Goal: Information Seeking & Learning: Compare options

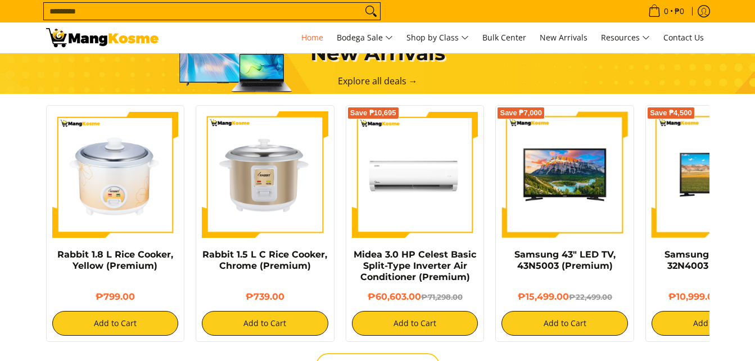
scroll to position [337, 0]
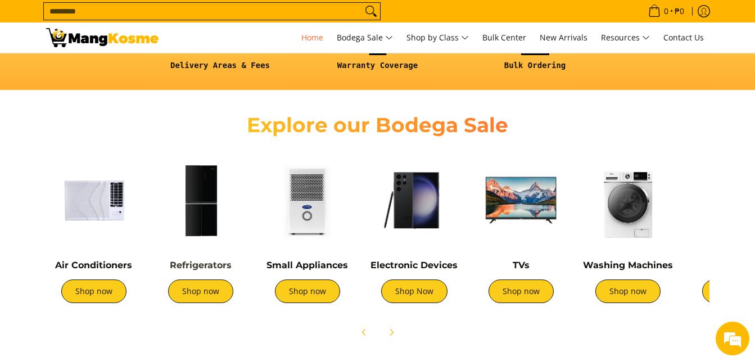
click at [197, 264] on link "Refrigerators" at bounding box center [201, 265] width 62 height 11
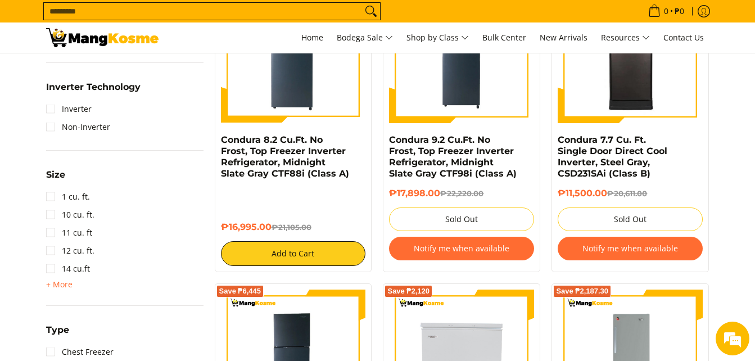
scroll to position [562, 0]
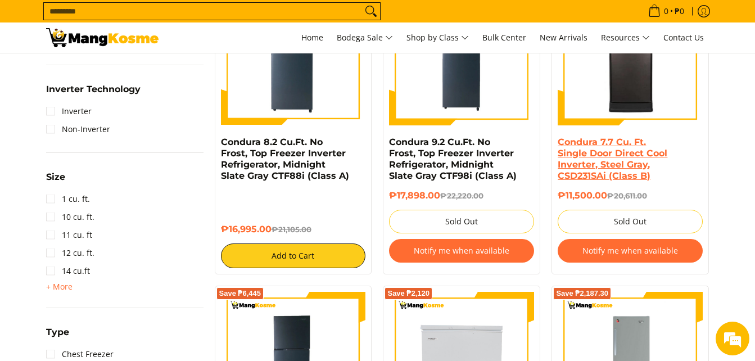
click at [639, 164] on link "Condura 7.7 Cu. Ft. Single Door Direct Cool Inverter, Steel Gray, CSD231SAi (Cl…" at bounding box center [613, 159] width 110 height 44
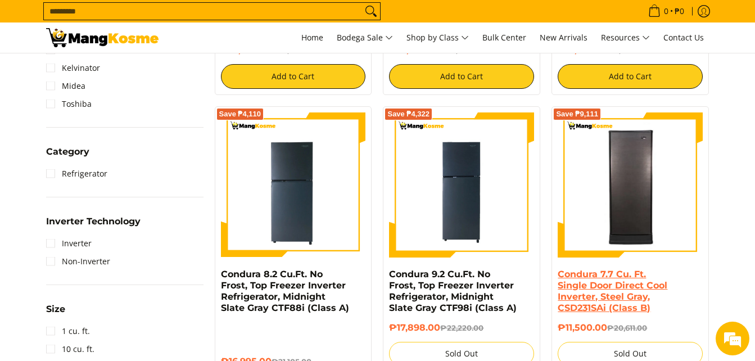
scroll to position [450, 0]
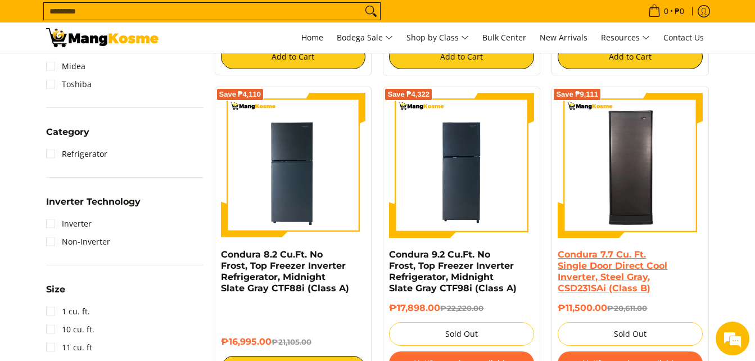
click at [611, 260] on link "Condura 7.7 Cu. Ft. Single Door Direct Cool Inverter, Steel Gray, CSD231SAi (Cl…" at bounding box center [613, 271] width 110 height 44
click at [613, 261] on link "Condura 7.7 Cu. Ft. Single Door Direct Cool Inverter, Steel Gray, CSD231SAi (Cl…" at bounding box center [613, 271] width 110 height 44
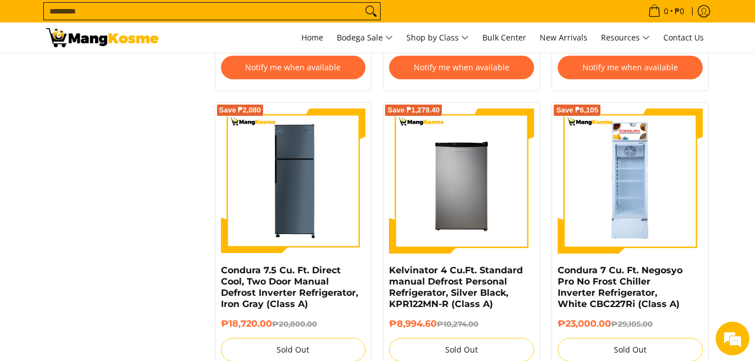
scroll to position [0, 0]
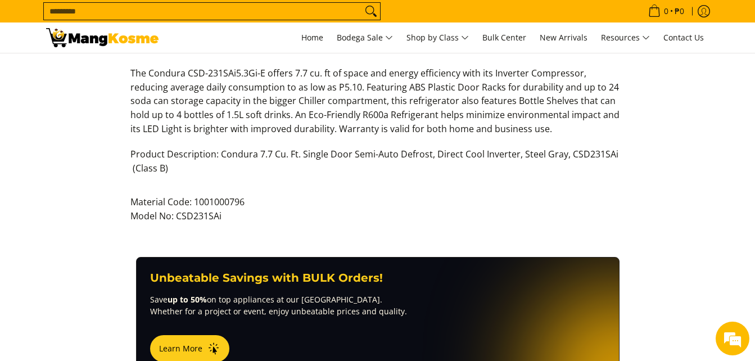
click at [328, 237] on div "Description Features Specifications Warranty The Condura CSD-231SAi Product Des…" at bounding box center [378, 139] width 686 height 236
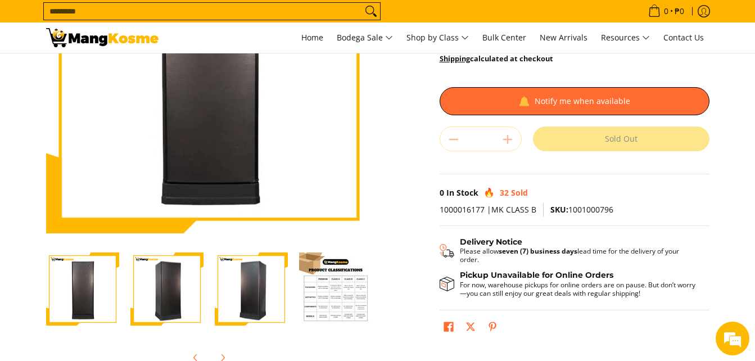
drag, startPoint x: 198, startPoint y: 307, endPoint x: 191, endPoint y: 300, distance: 10.4
click at [198, 306] on img "Condura 7.7 Cu. Ft. Single Door Direct Cool Inverter, Steel Gray, CSD231SAi (Cl…" at bounding box center [166, 289] width 73 height 71
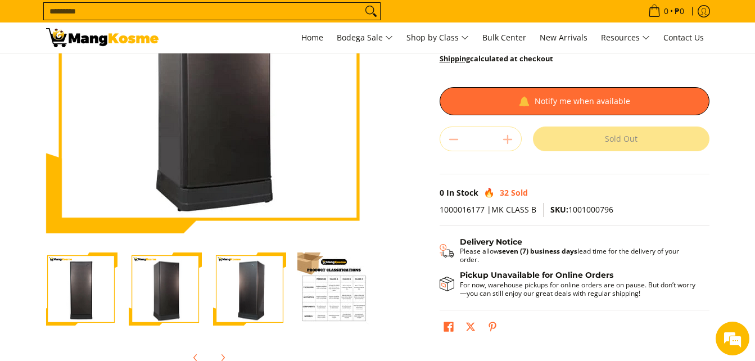
click at [333, 298] on img "Condura 7.7 Cu. Ft. Single Door Direct Cool Inverter, Steel Gray, CSD231SAi (Cl…" at bounding box center [333, 288] width 73 height 73
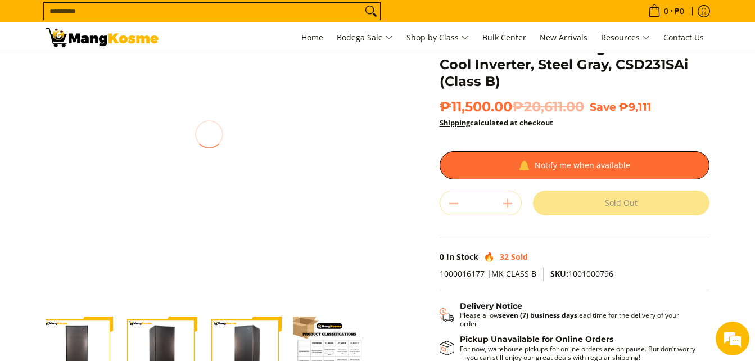
scroll to position [112, 0]
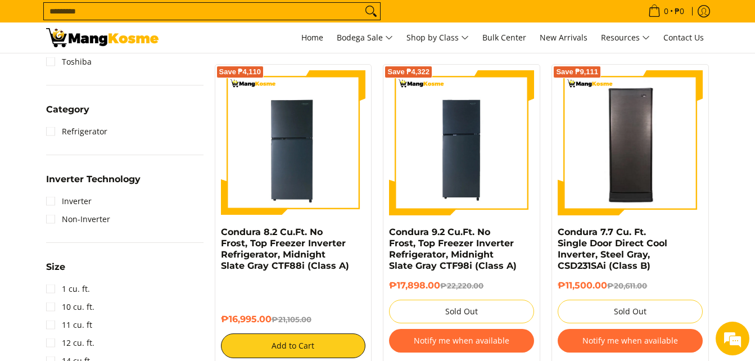
scroll to position [506, 0]
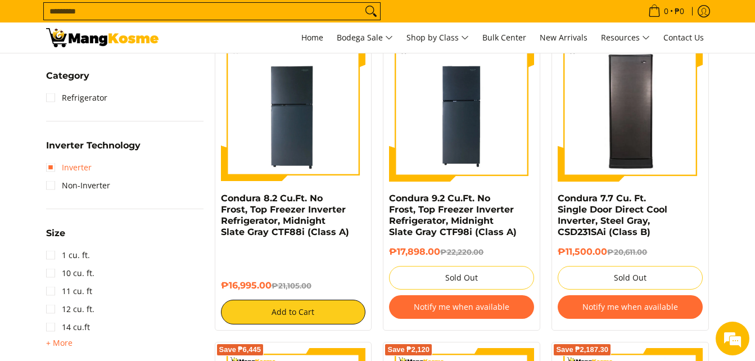
click at [53, 165] on link "Inverter" at bounding box center [69, 168] width 46 height 18
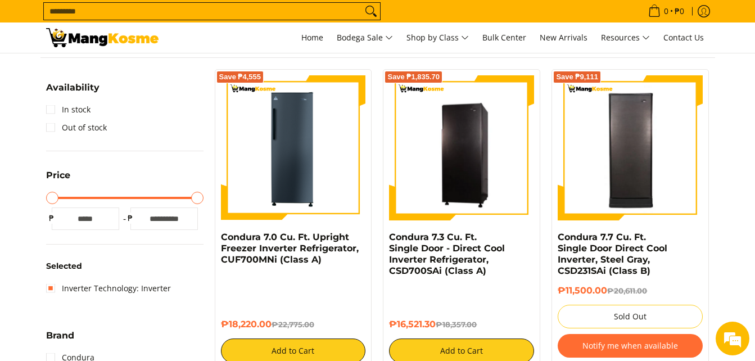
scroll to position [215, 0]
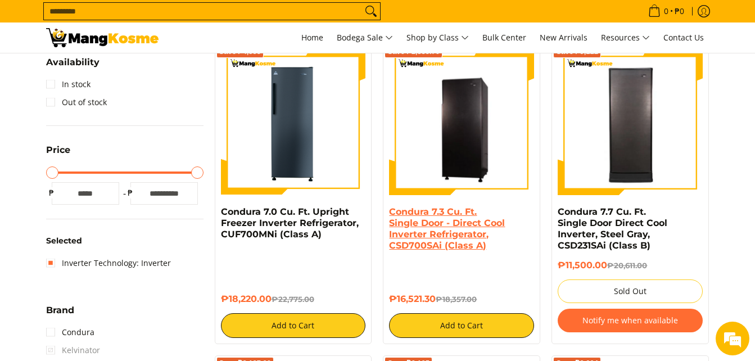
click at [409, 245] on link "Condura 7.3 Cu. Ft. Single Door - Direct Cool Inverter Refrigerator, CSD700SAi …" at bounding box center [447, 228] width 116 height 44
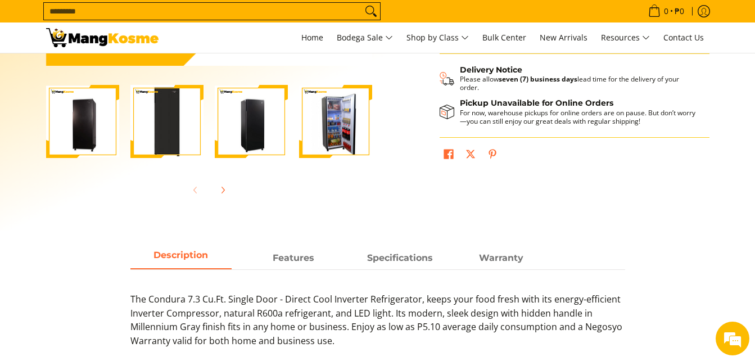
scroll to position [393, 0]
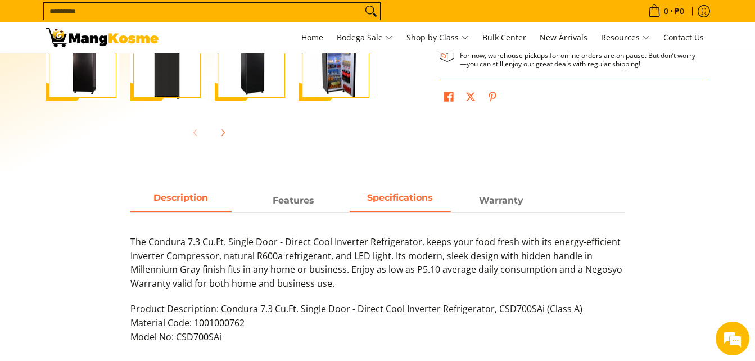
click at [374, 203] on span "Specifications" at bounding box center [400, 201] width 101 height 20
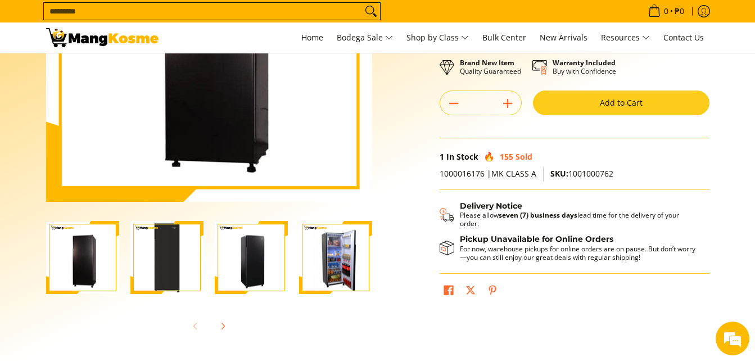
scroll to position [225, 0]
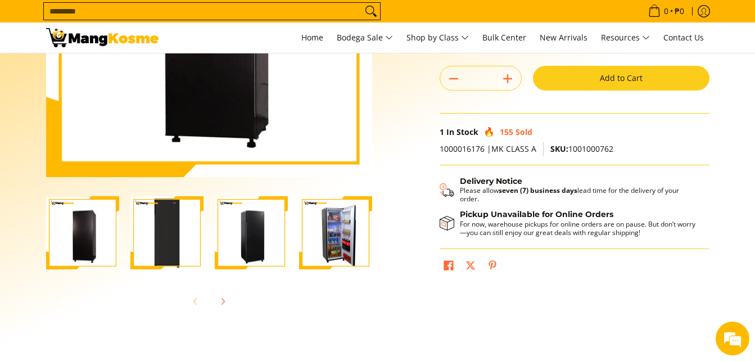
click at [318, 237] on img "Condura 7.3 Cu. Ft. Single Door - Direct Cool Inverter Refrigerator, CSD700SAi …" at bounding box center [335, 232] width 73 height 71
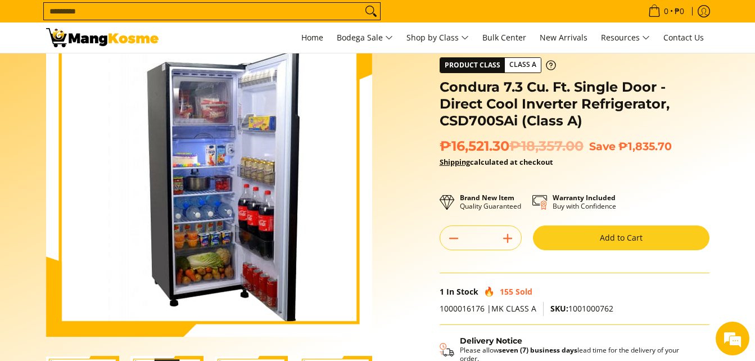
scroll to position [56, 0]
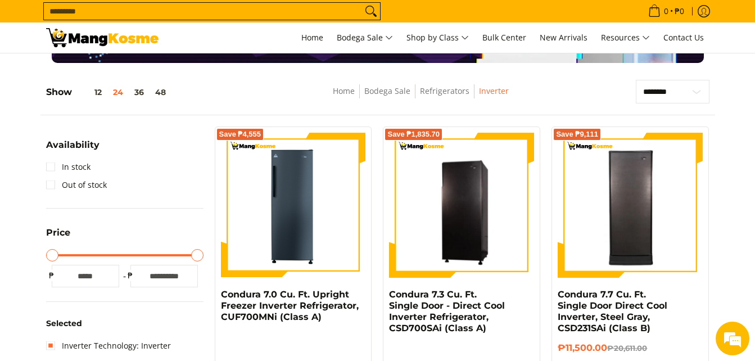
scroll to position [112, 0]
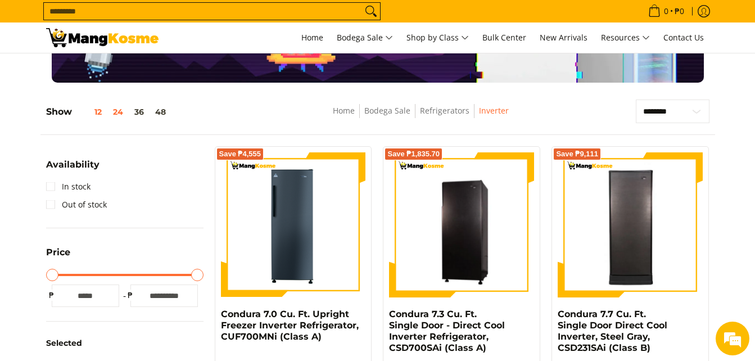
click at [96, 114] on button "12" at bounding box center [89, 111] width 35 height 9
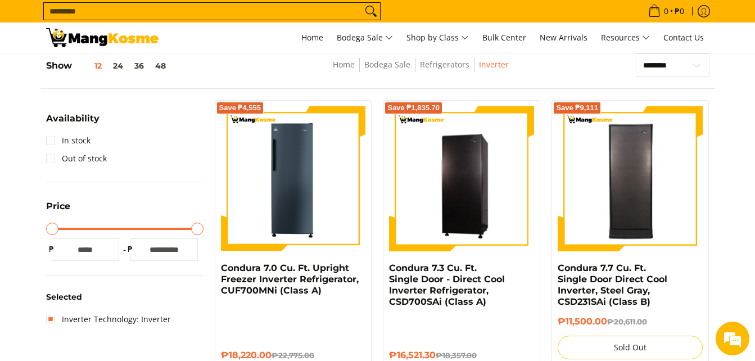
click at [160, 74] on div "Show 12 24 36 48" at bounding box center [150, 70] width 209 height 35
click at [161, 70] on button "48" at bounding box center [161, 65] width 22 height 9
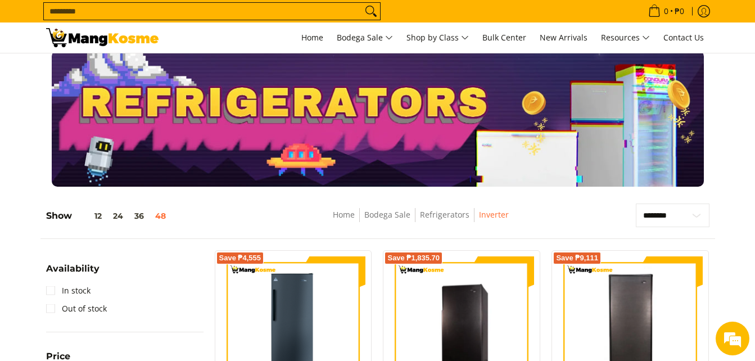
scroll to position [0, 0]
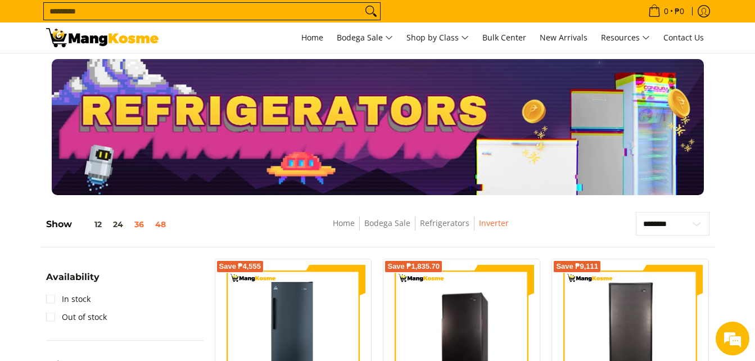
click at [134, 226] on button "36" at bounding box center [139, 224] width 21 height 9
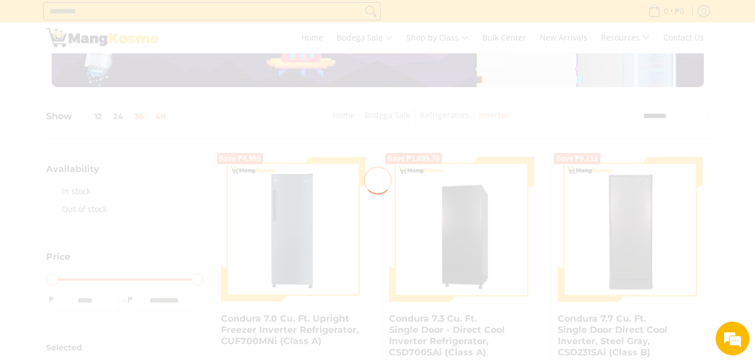
scroll to position [112, 0]
